Goal: Task Accomplishment & Management: Manage account settings

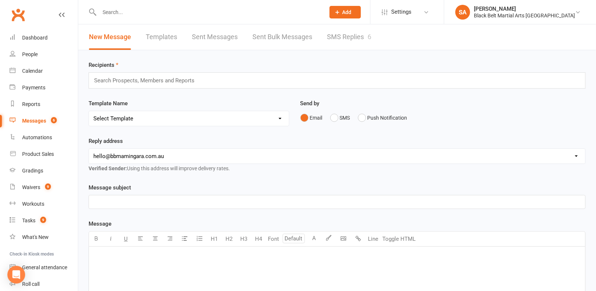
click at [337, 43] on link "SMS Replies 6" at bounding box center [349, 36] width 44 height 25
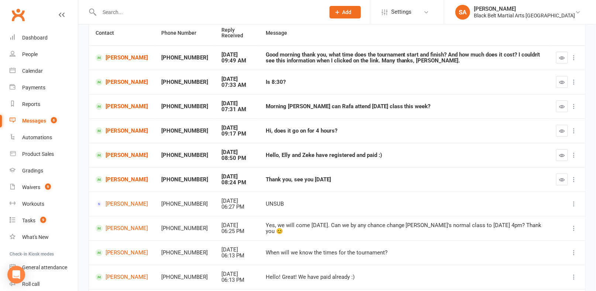
scroll to position [75, 0]
click at [25, 189] on div "Waivers" at bounding box center [31, 187] width 18 height 6
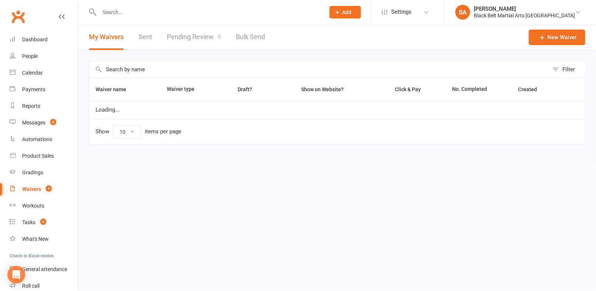
select select "100"
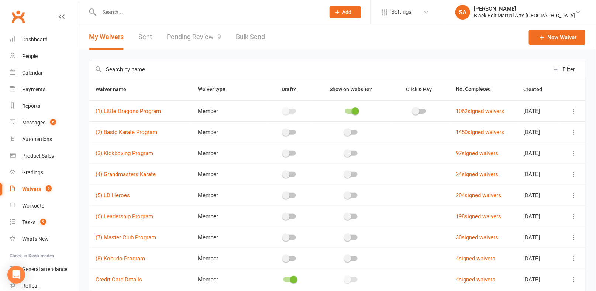
click at [194, 38] on link "Pending Review 9" at bounding box center [194, 36] width 54 height 25
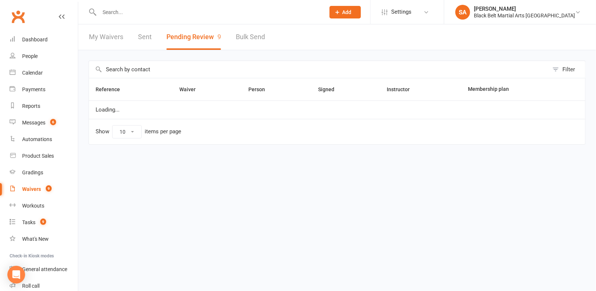
select select "50"
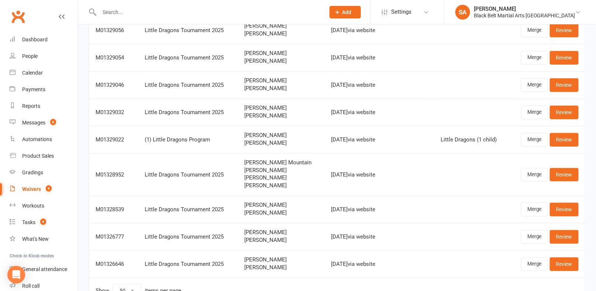
scroll to position [81, 0]
